Goal: Transaction & Acquisition: Purchase product/service

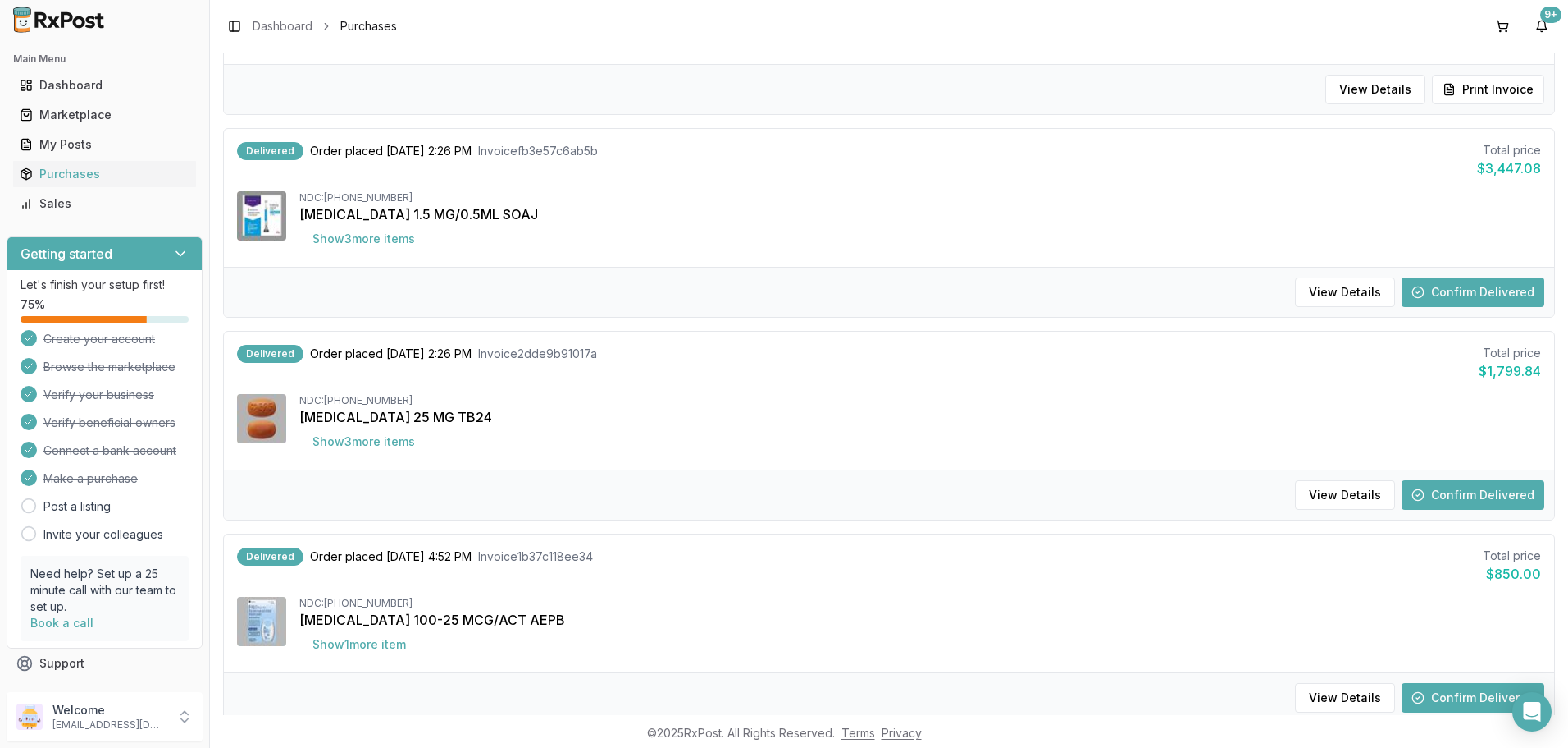
scroll to position [1126, 0]
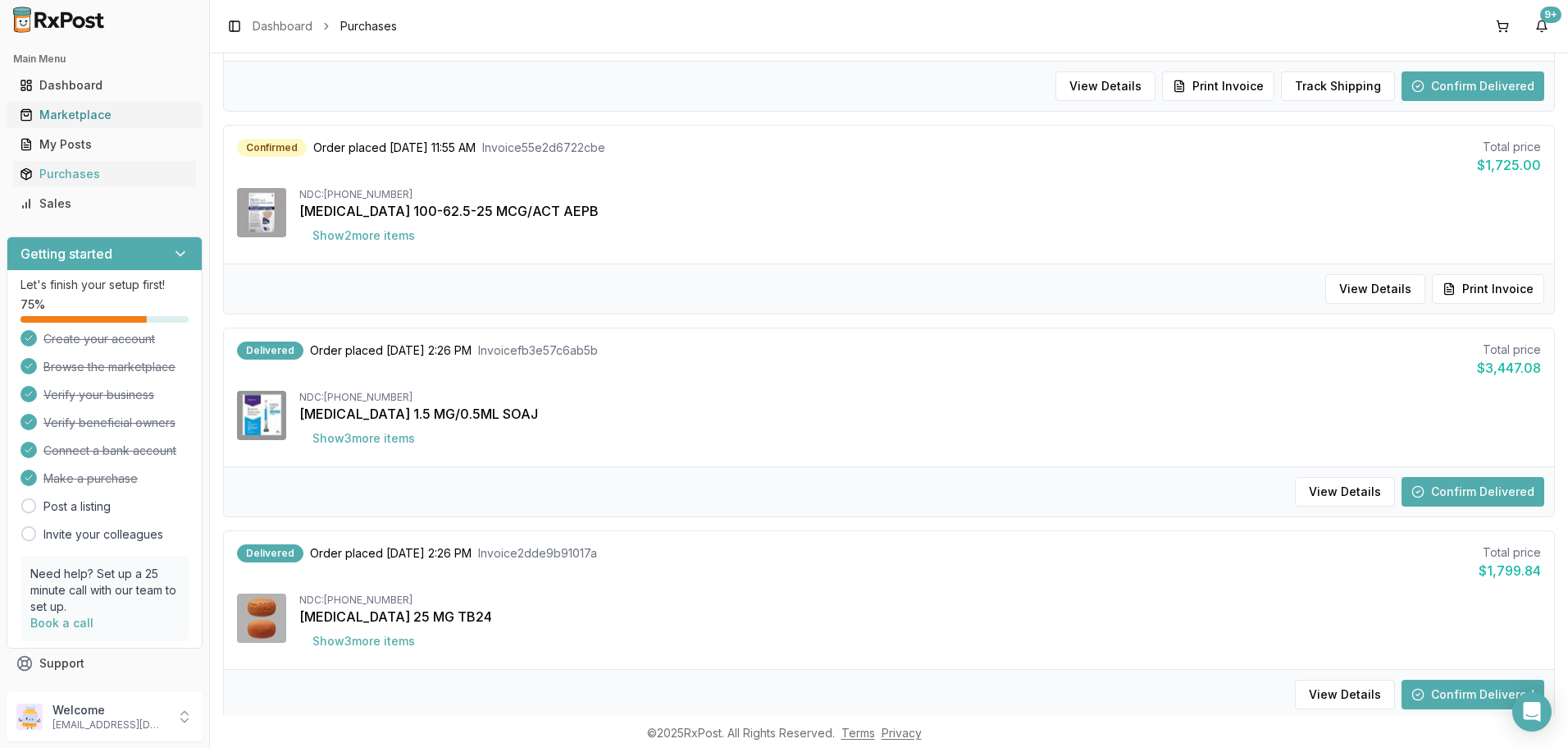
click at [87, 117] on div "Marketplace" at bounding box center [104, 114] width 170 height 16
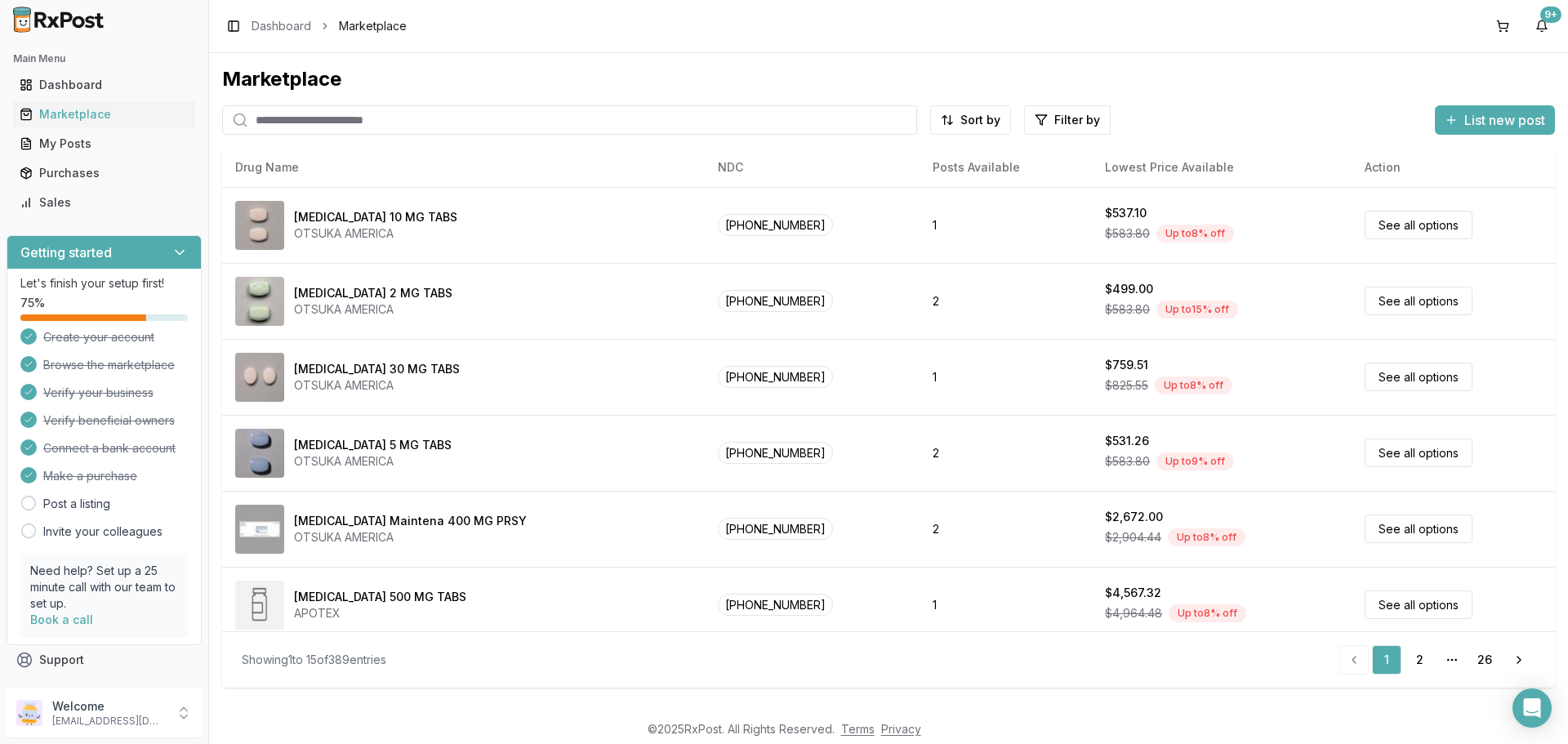
click at [309, 128] on input "search" at bounding box center [570, 120] width 695 height 29
type input "********"
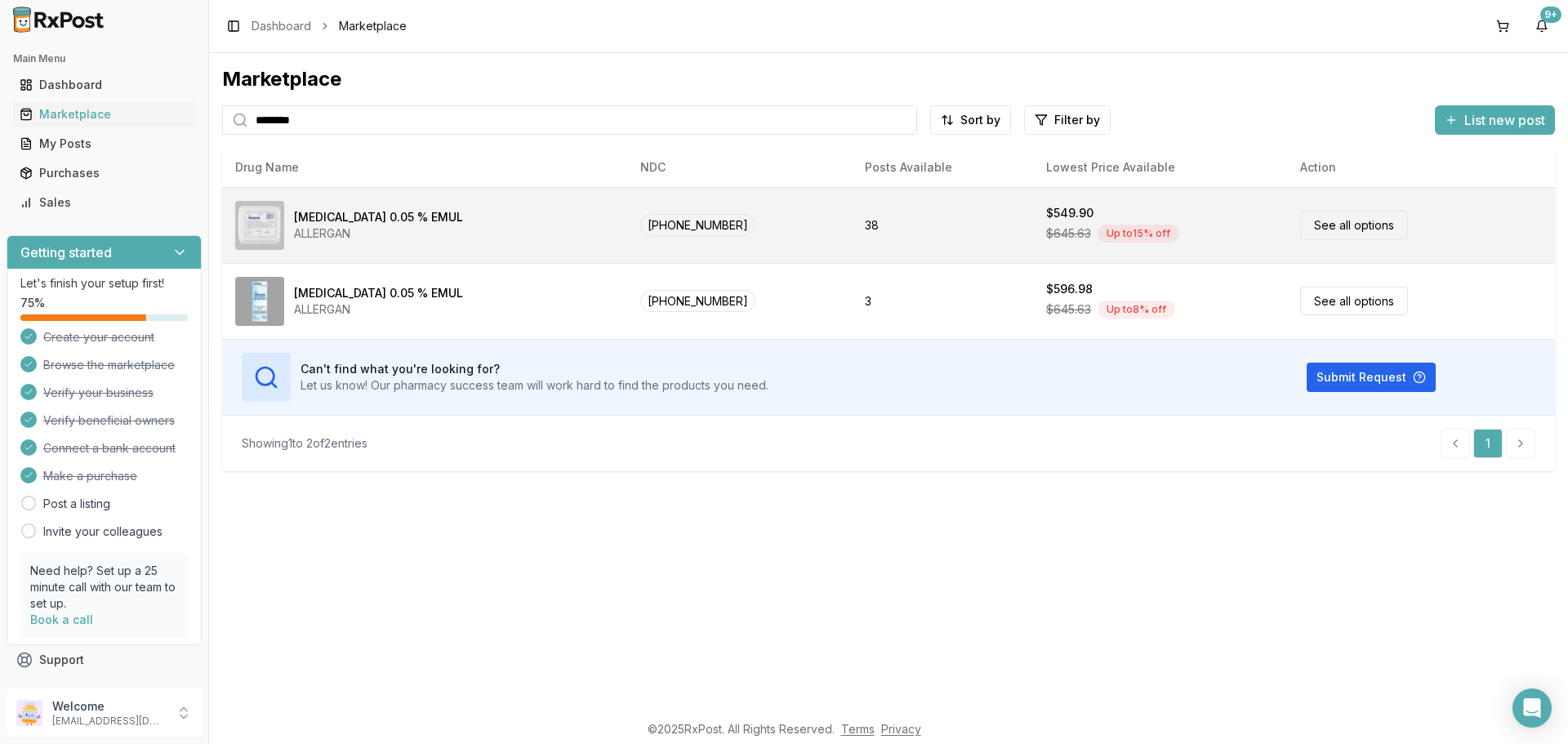
click at [1346, 233] on link "See all options" at bounding box center [1355, 225] width 108 height 29
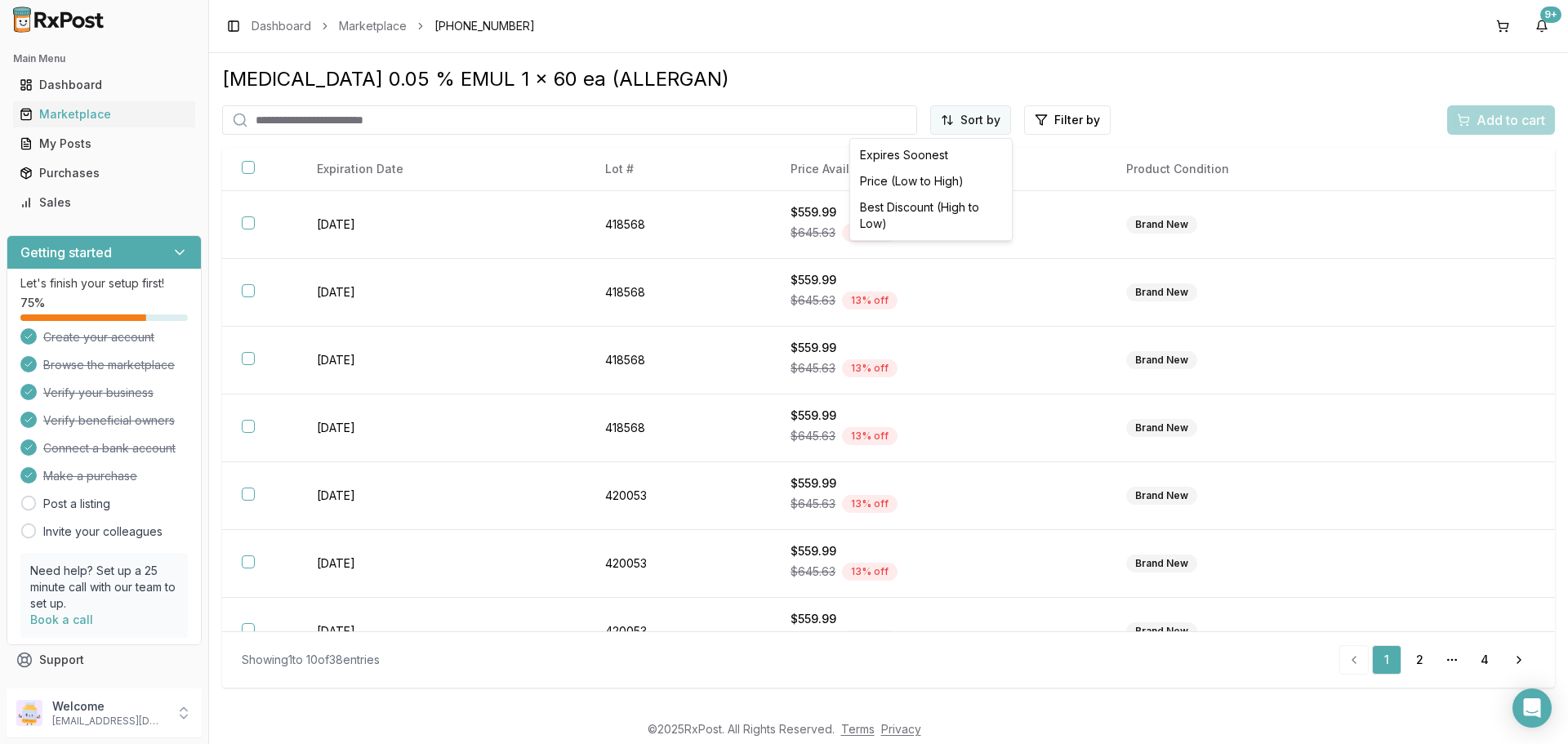
click at [1002, 116] on html "Main Menu Dashboard Marketplace My Posts Purchases Sales Getting started Let's …" at bounding box center [784, 372] width 1568 height 744
click at [968, 200] on div "Best Discount (High to Low)" at bounding box center [931, 215] width 155 height 42
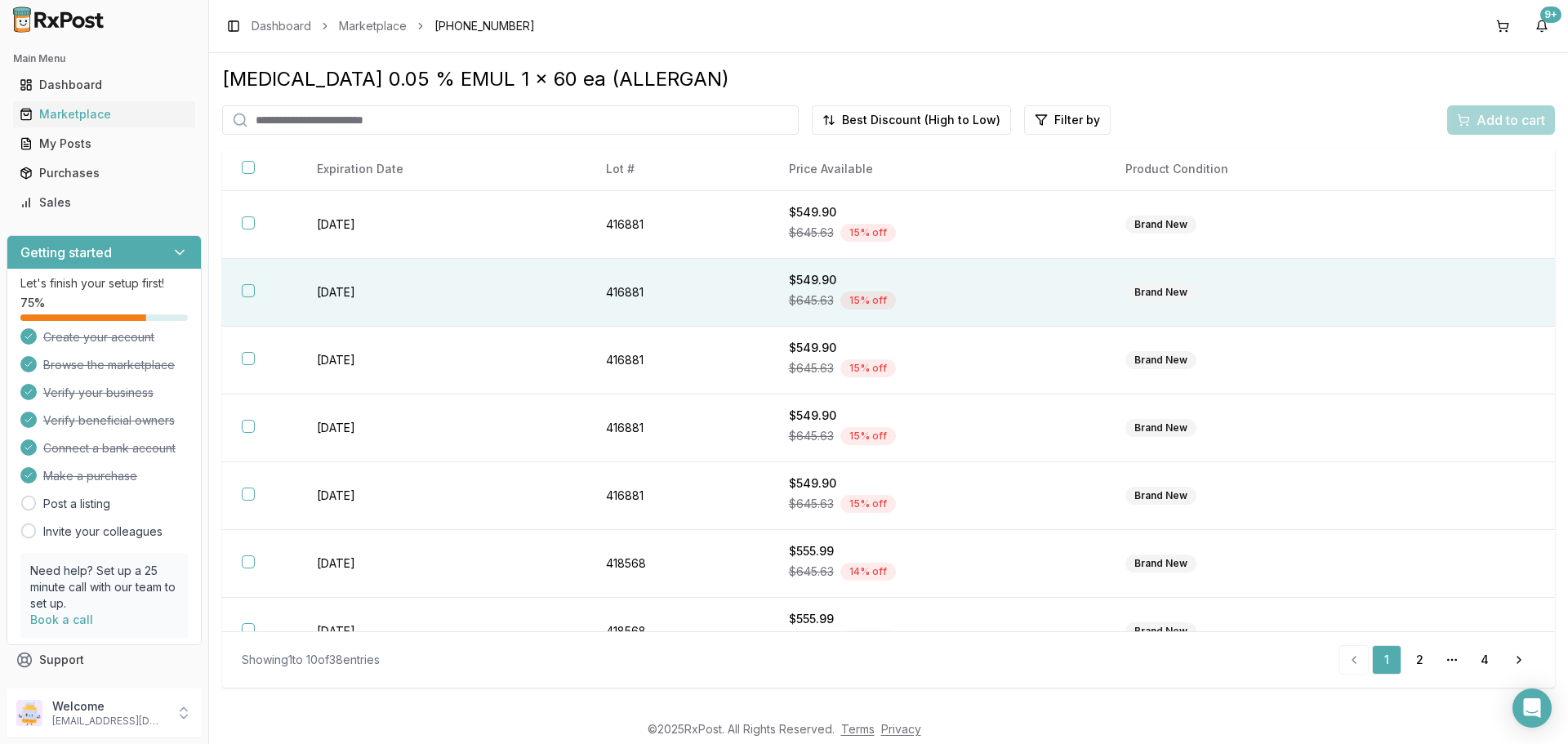
drag, startPoint x: 251, startPoint y: 222, endPoint x: 243, endPoint y: 269, distance: 47.7
click at [249, 224] on button "button" at bounding box center [248, 223] width 14 height 14
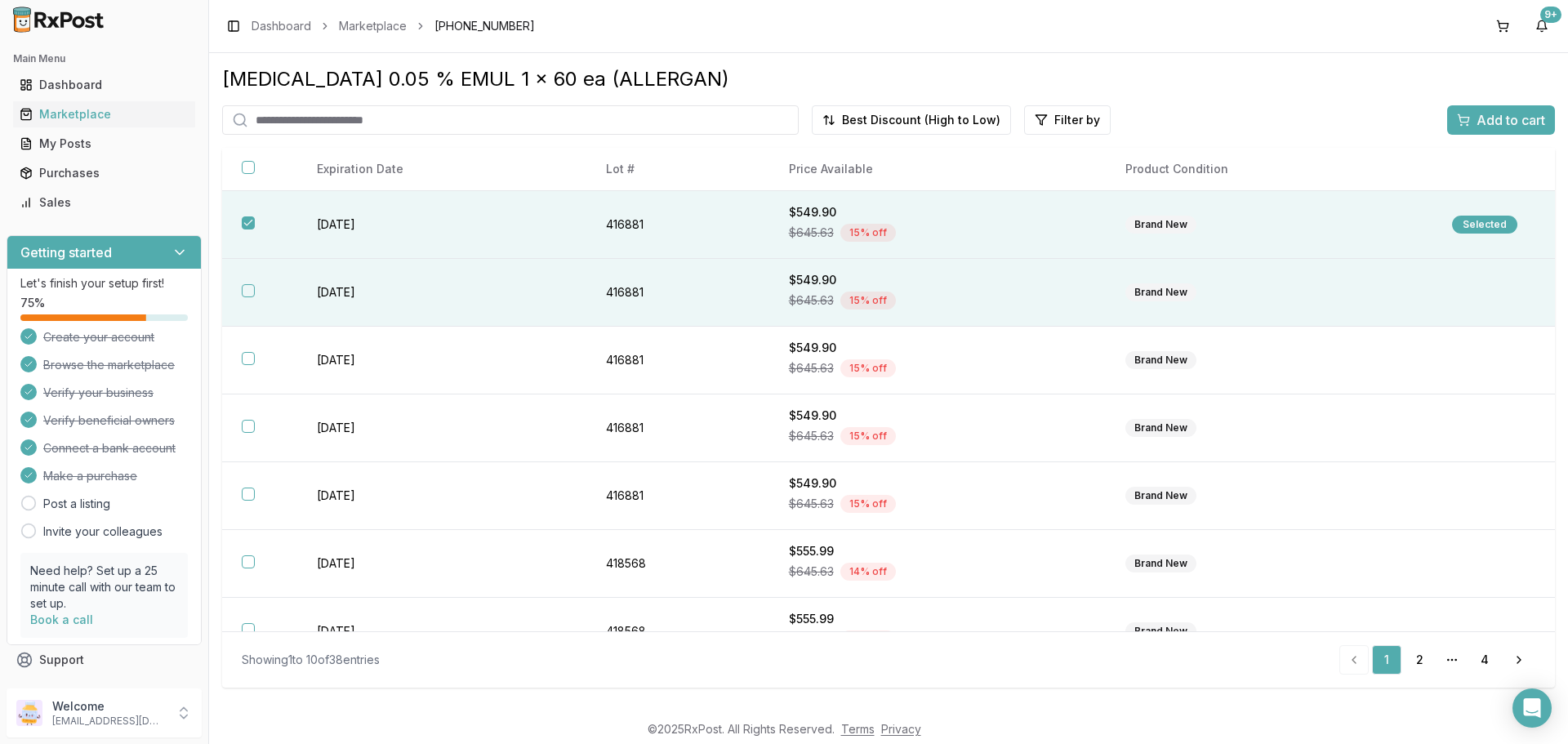
click at [246, 289] on button "button" at bounding box center [248, 290] width 14 height 14
click at [1498, 121] on span "Add to cart" at bounding box center [1510, 120] width 69 height 19
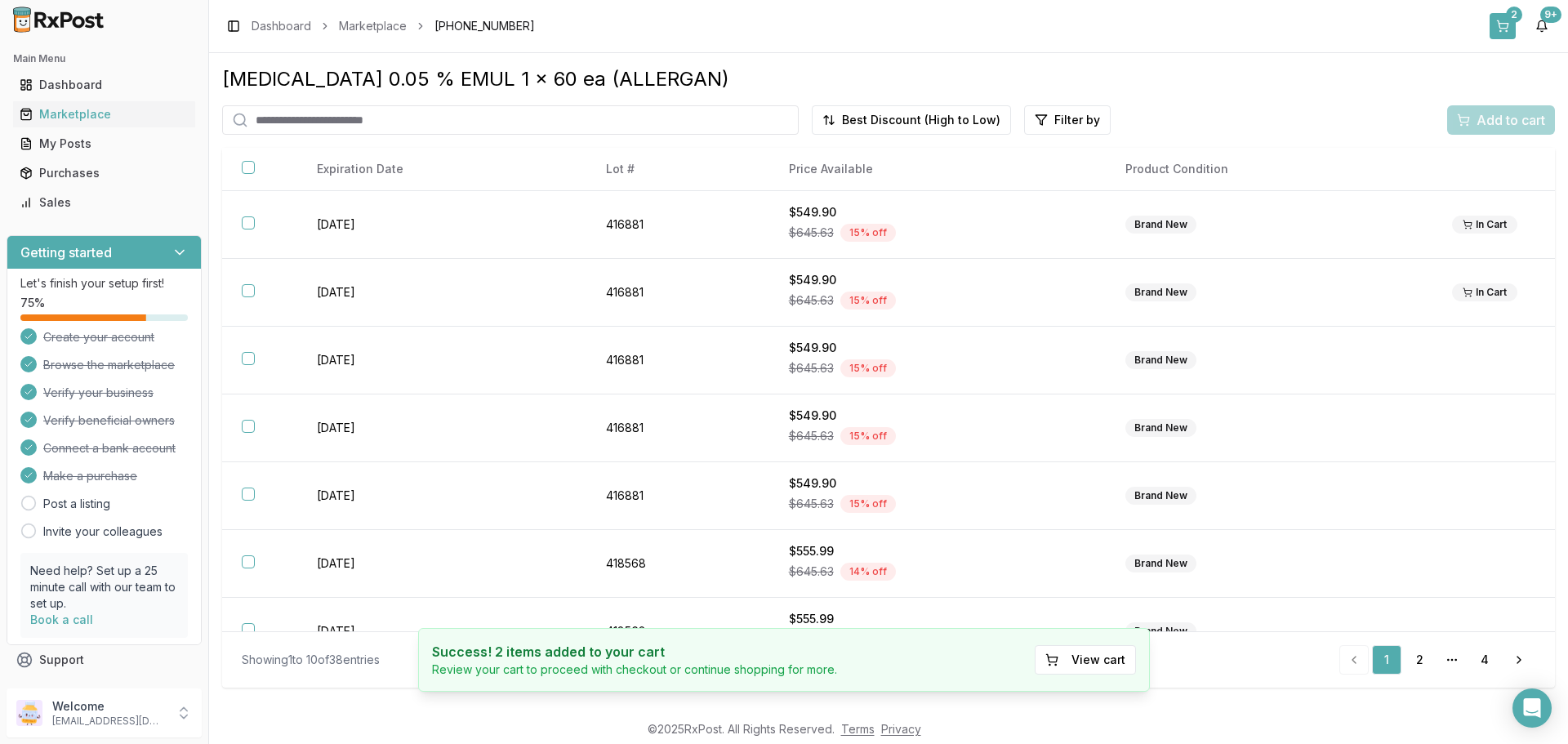
click at [1498, 20] on button "2" at bounding box center [1502, 26] width 26 height 26
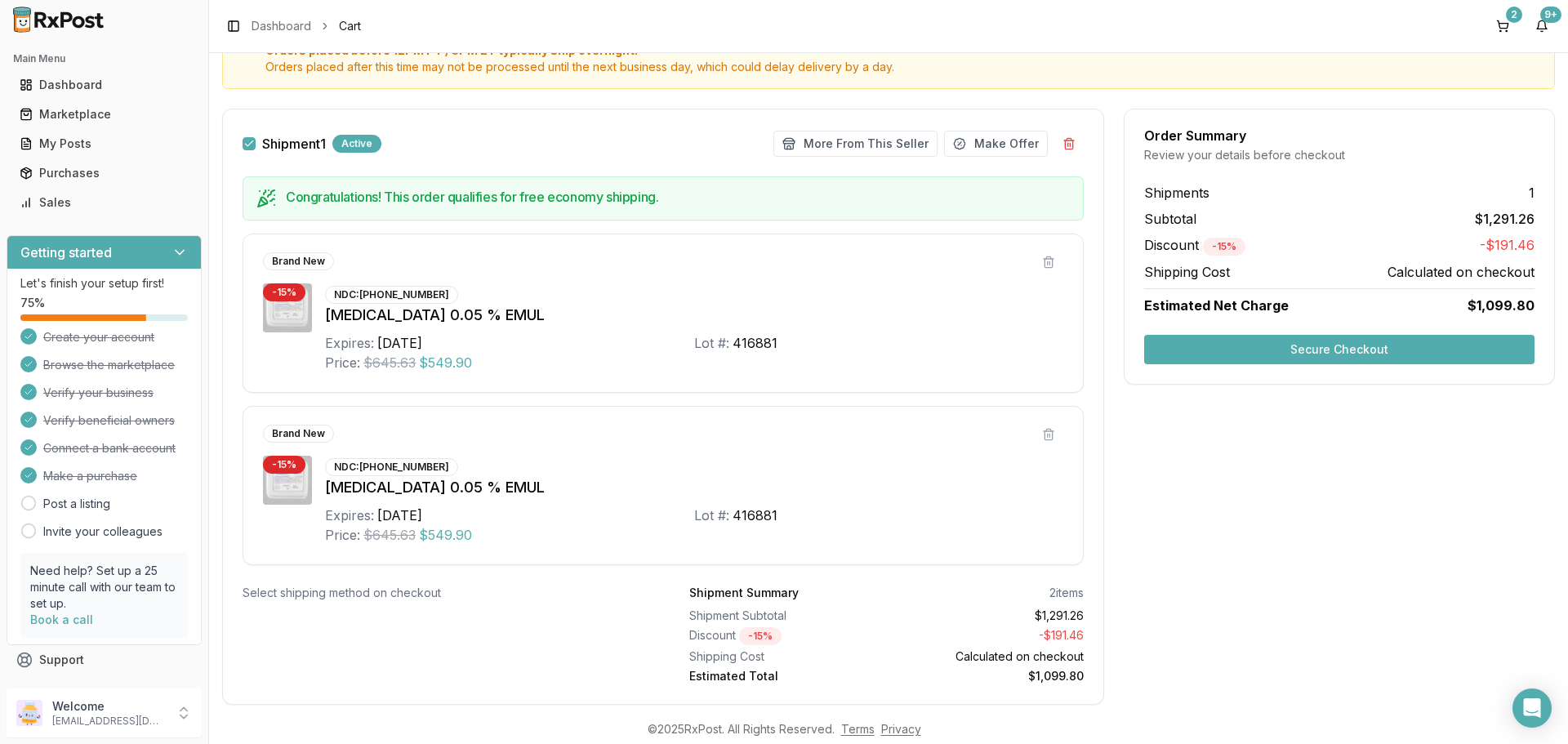
scroll to position [238, 0]
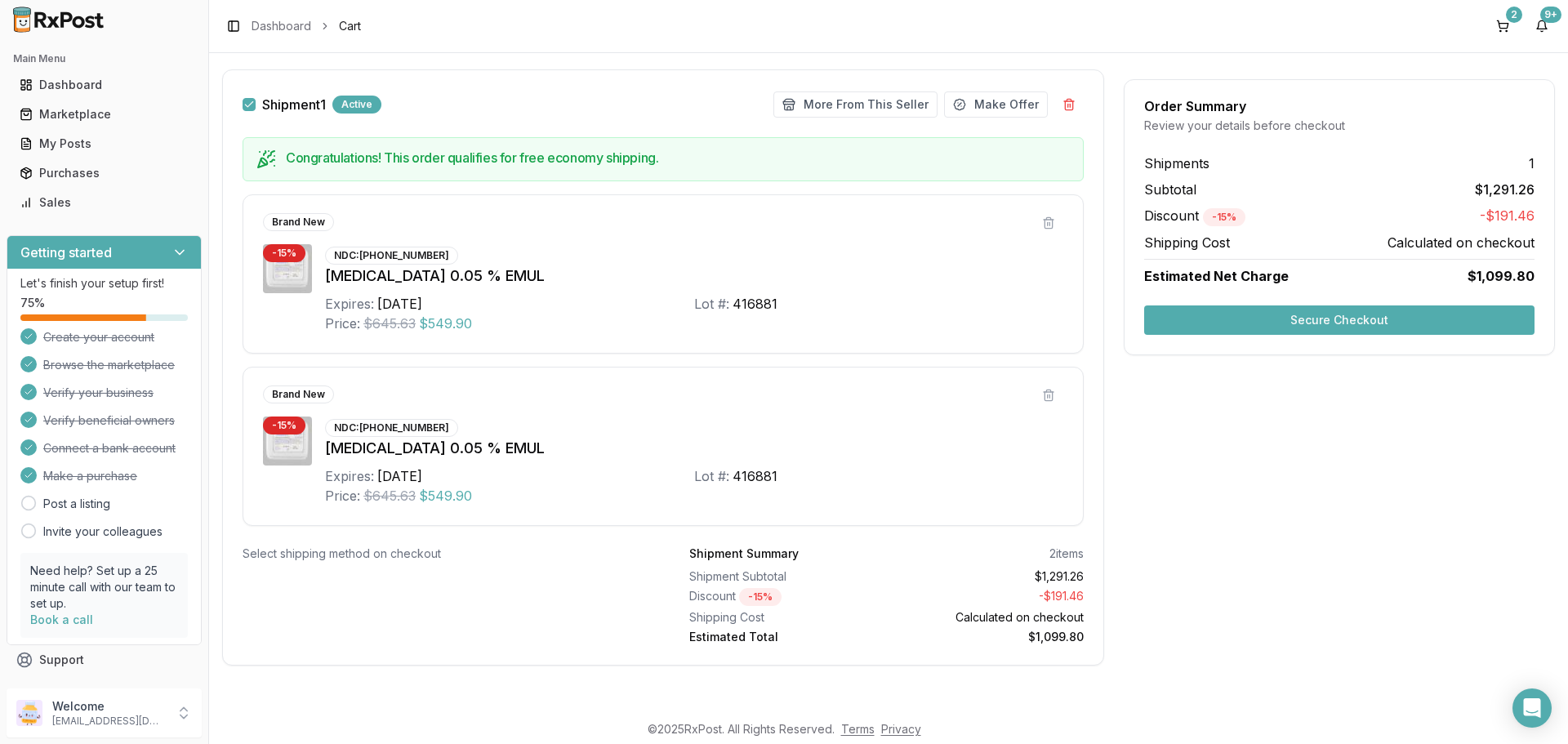
click at [1364, 317] on button "Secure Checkout" at bounding box center [1339, 319] width 390 height 29
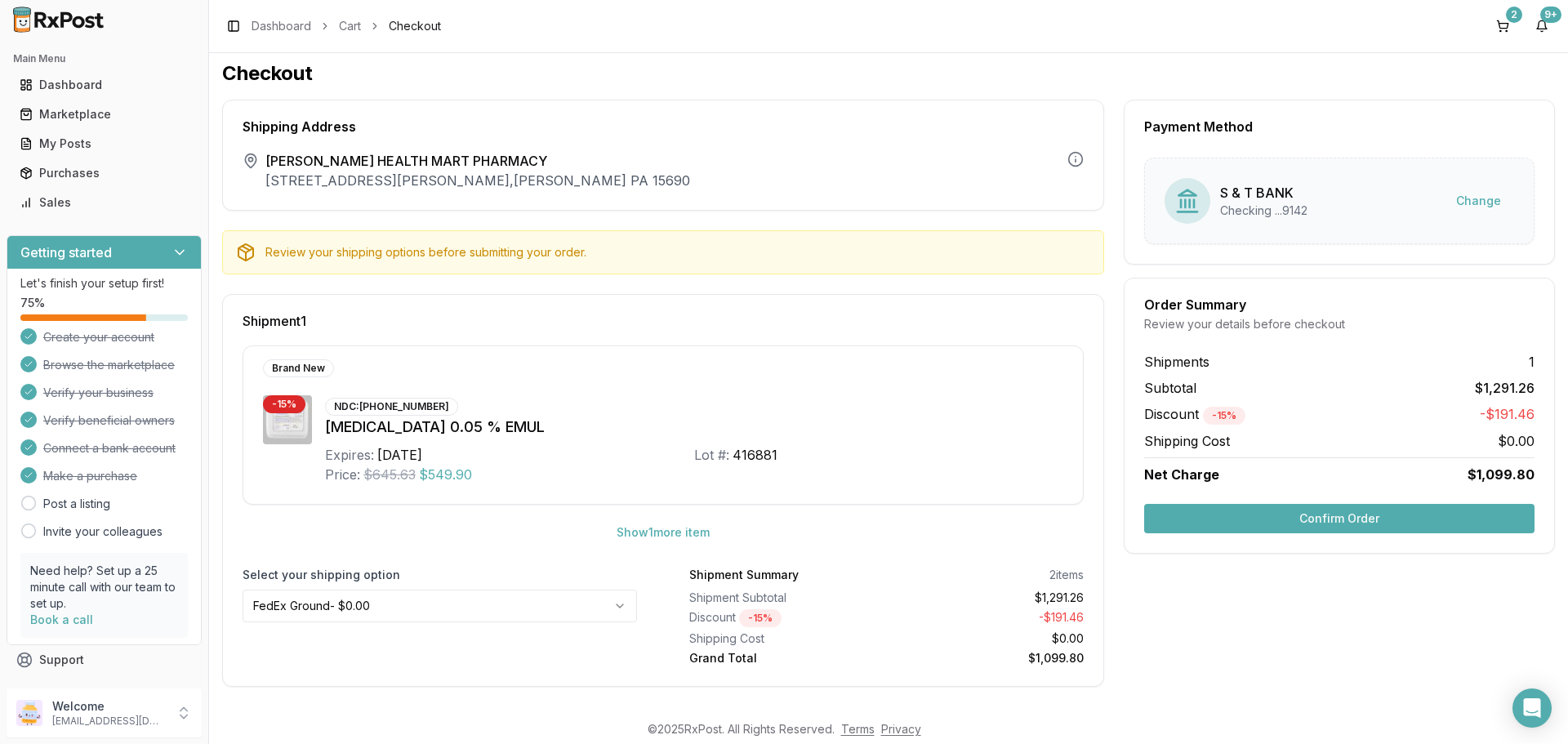
scroll to position [8, 0]
click at [1236, 522] on button "Confirm Order" at bounding box center [1339, 516] width 390 height 29
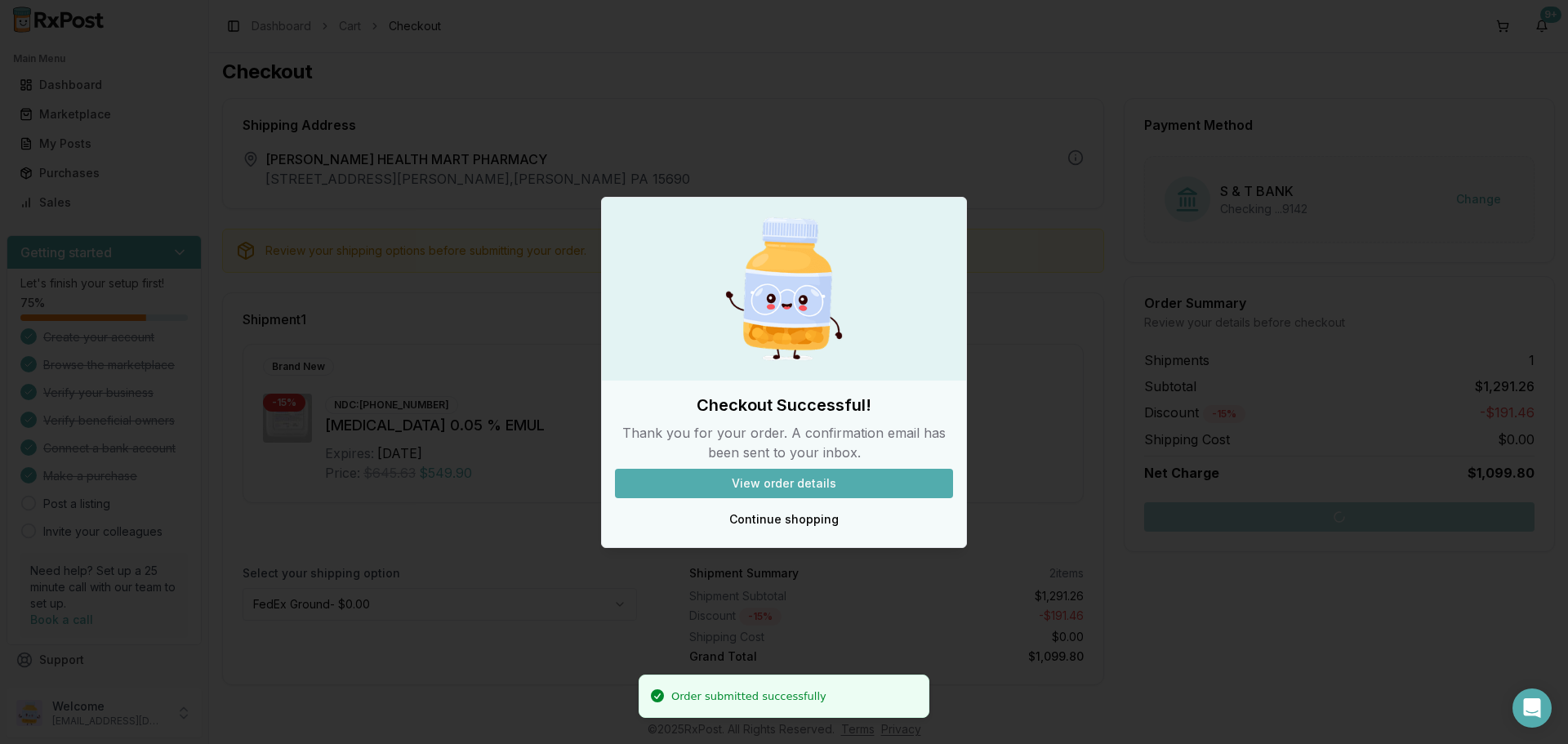
click at [931, 474] on button "View order details" at bounding box center [784, 483] width 338 height 29
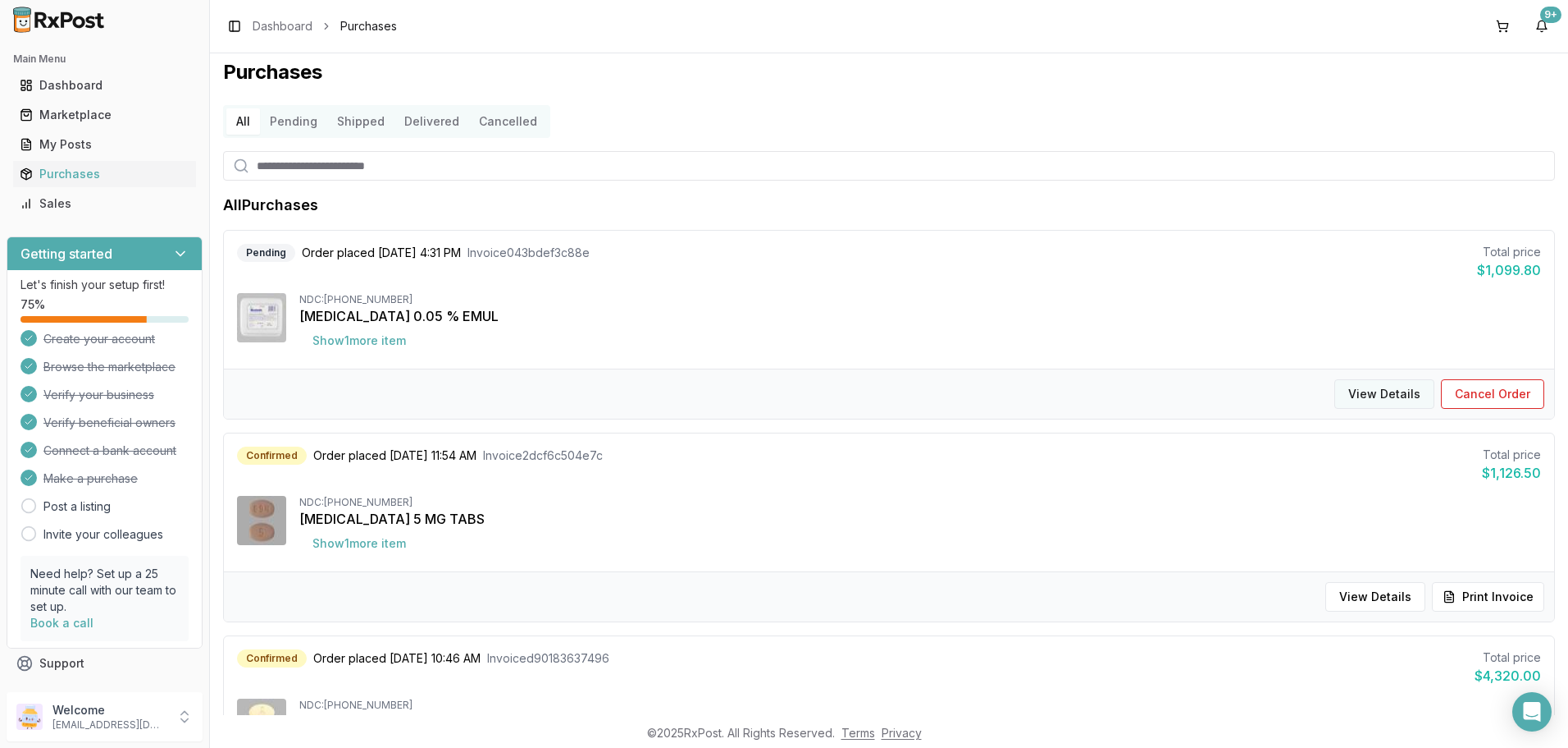
click at [1369, 400] on button "View Details" at bounding box center [1384, 394] width 100 height 29
